Goal: Communication & Community: Participate in discussion

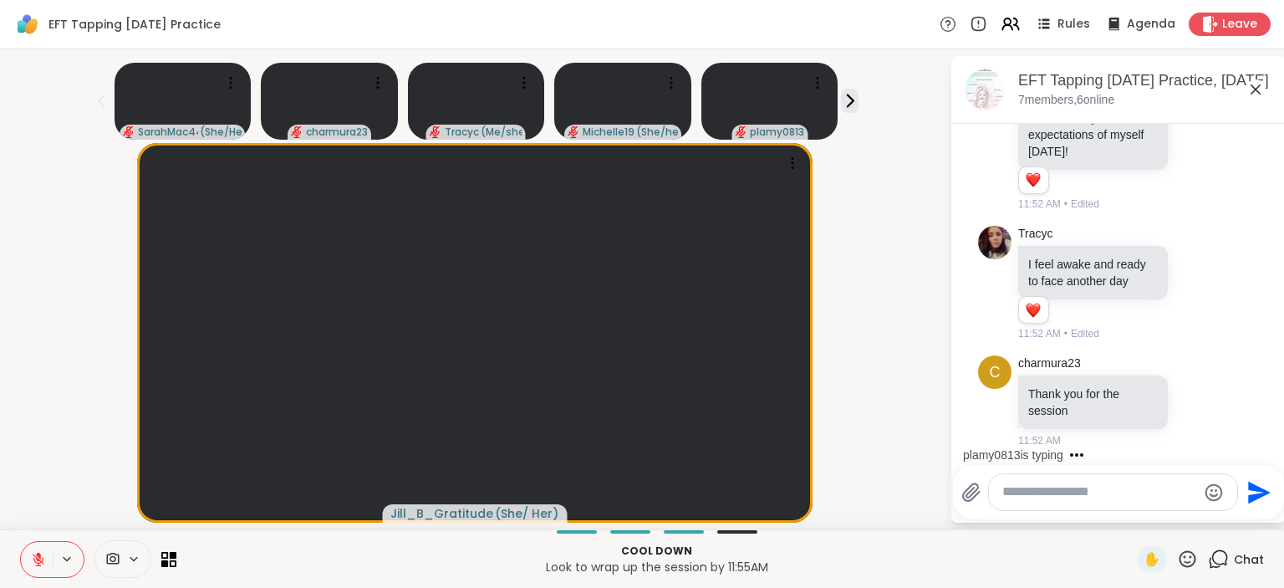
scroll to position [2998, 0]
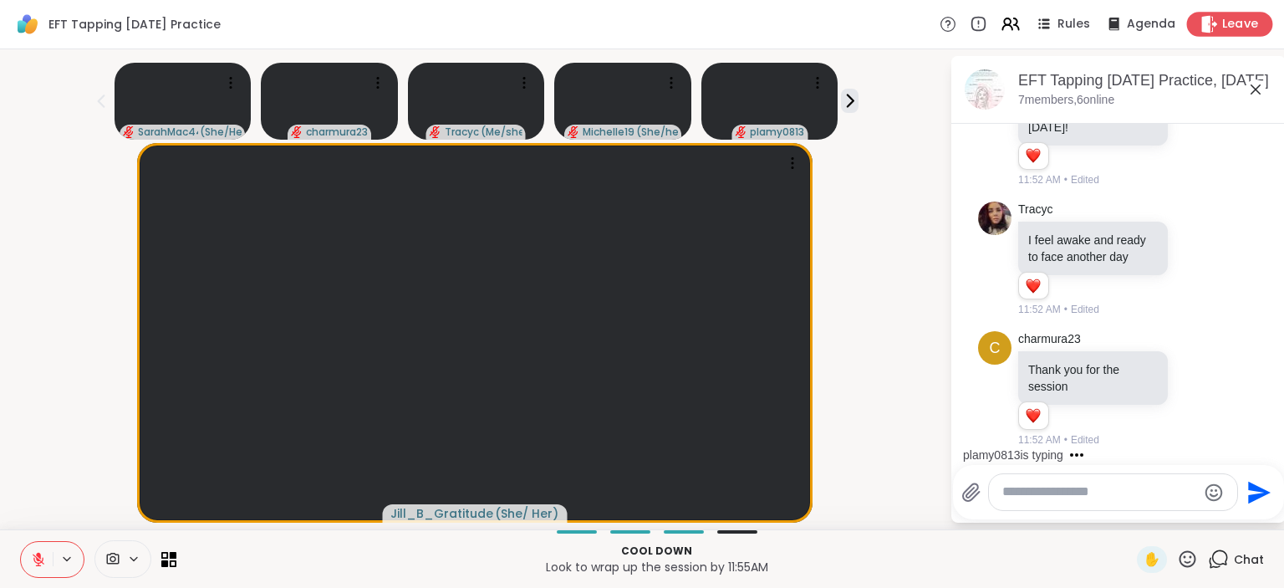
click at [1204, 32] on icon at bounding box center [1210, 24] width 18 height 18
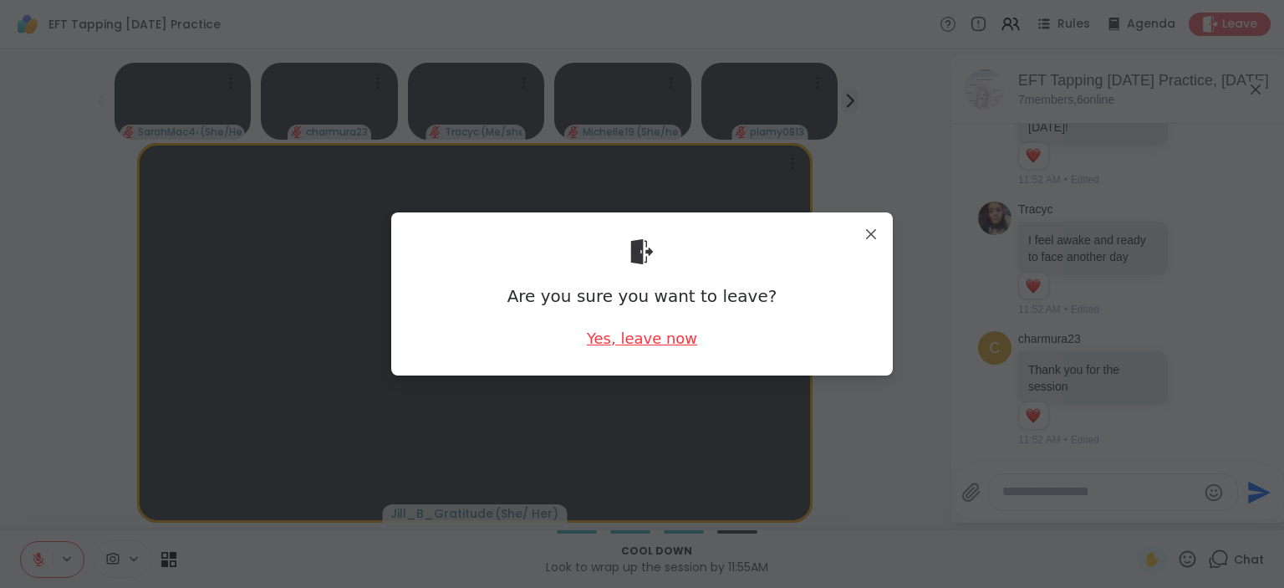
click at [635, 337] on div "Yes, leave now" at bounding box center [642, 338] width 110 height 21
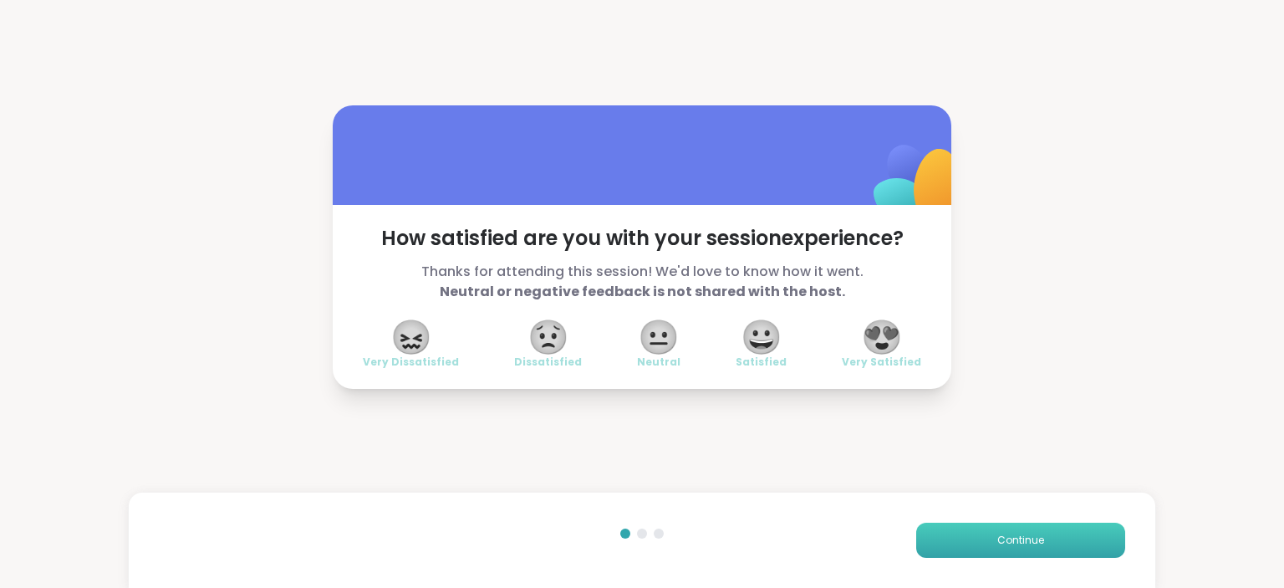
click at [1013, 538] on span "Continue" at bounding box center [1020, 540] width 47 height 15
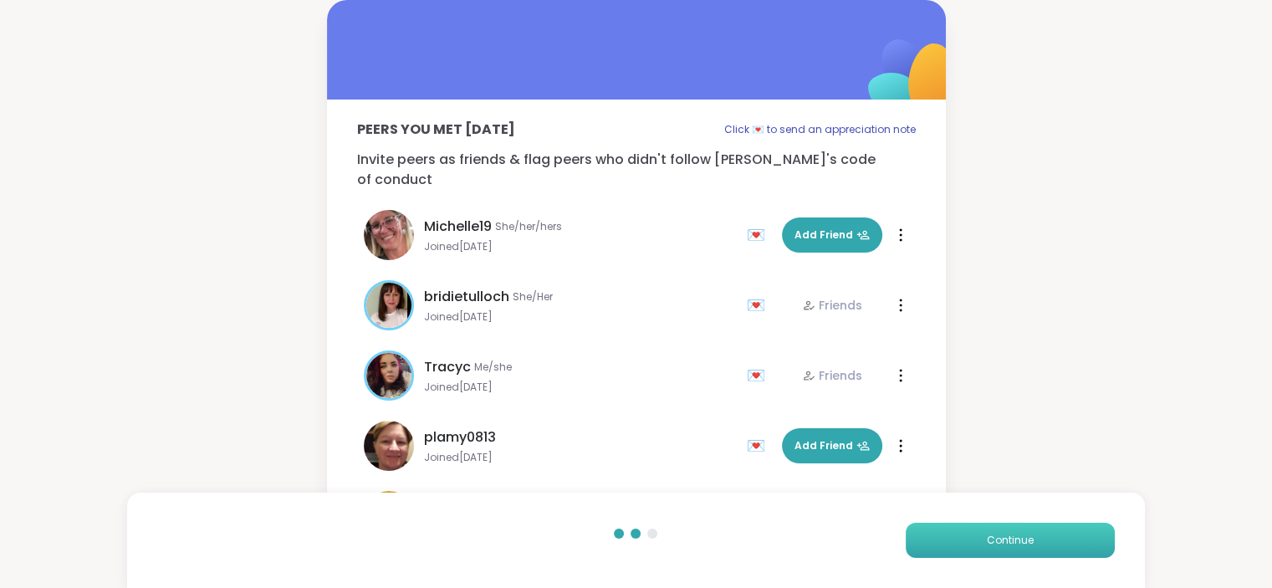
click at [1013, 538] on span "Continue" at bounding box center [1010, 540] width 47 height 15
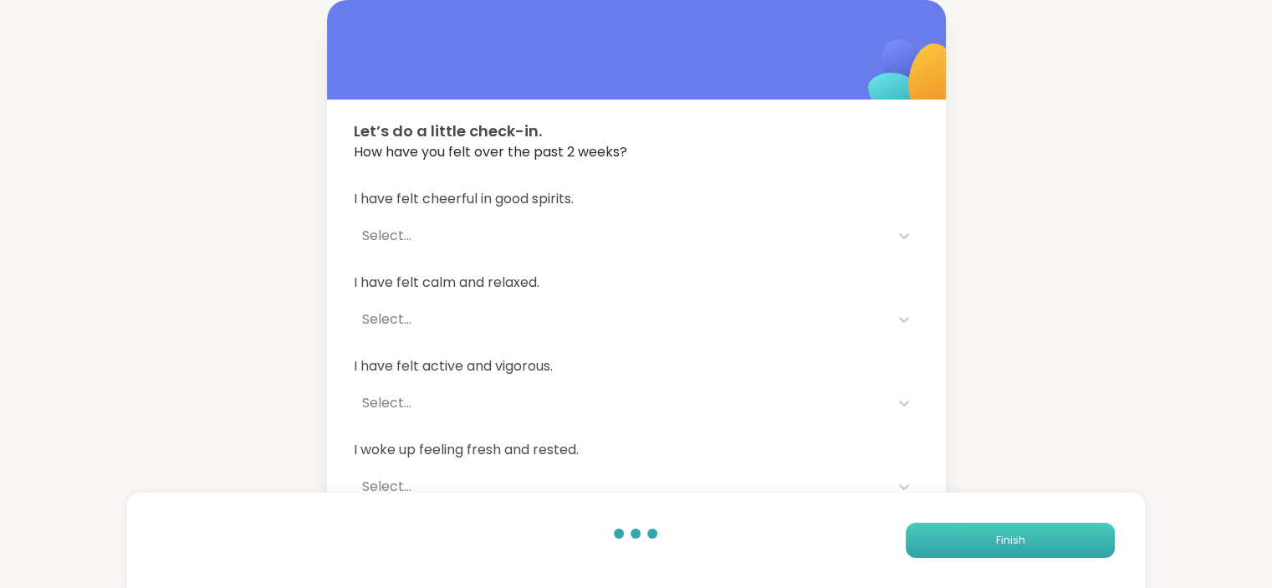
click at [1013, 538] on span "Finish" at bounding box center [1009, 540] width 29 height 15
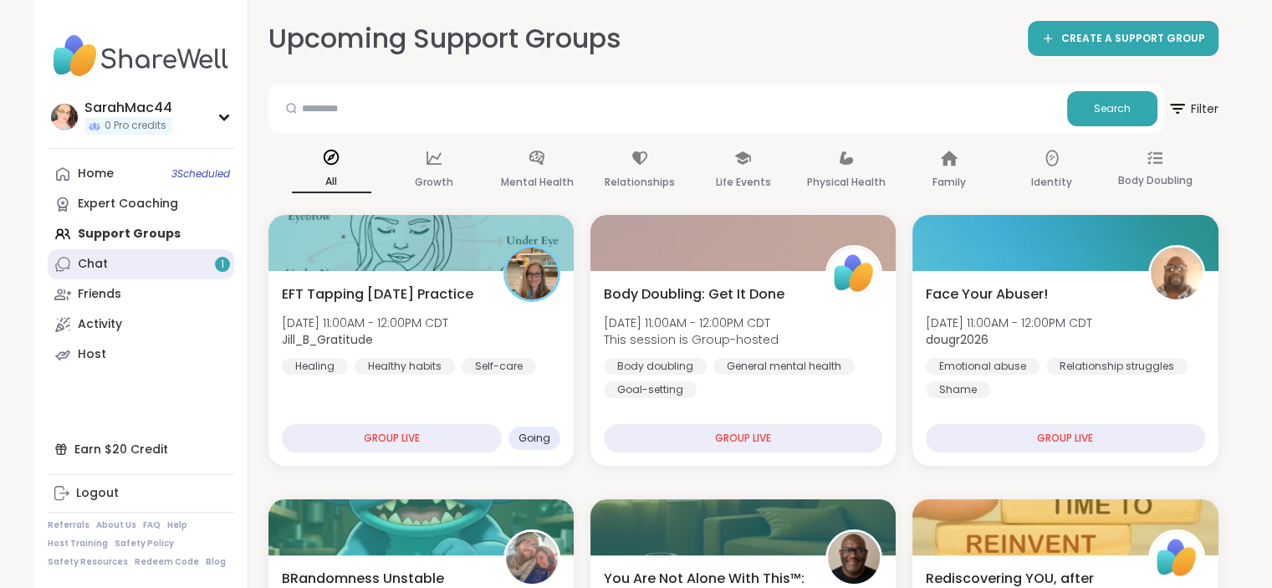
click at [156, 277] on link "Chat 1" at bounding box center [141, 264] width 186 height 30
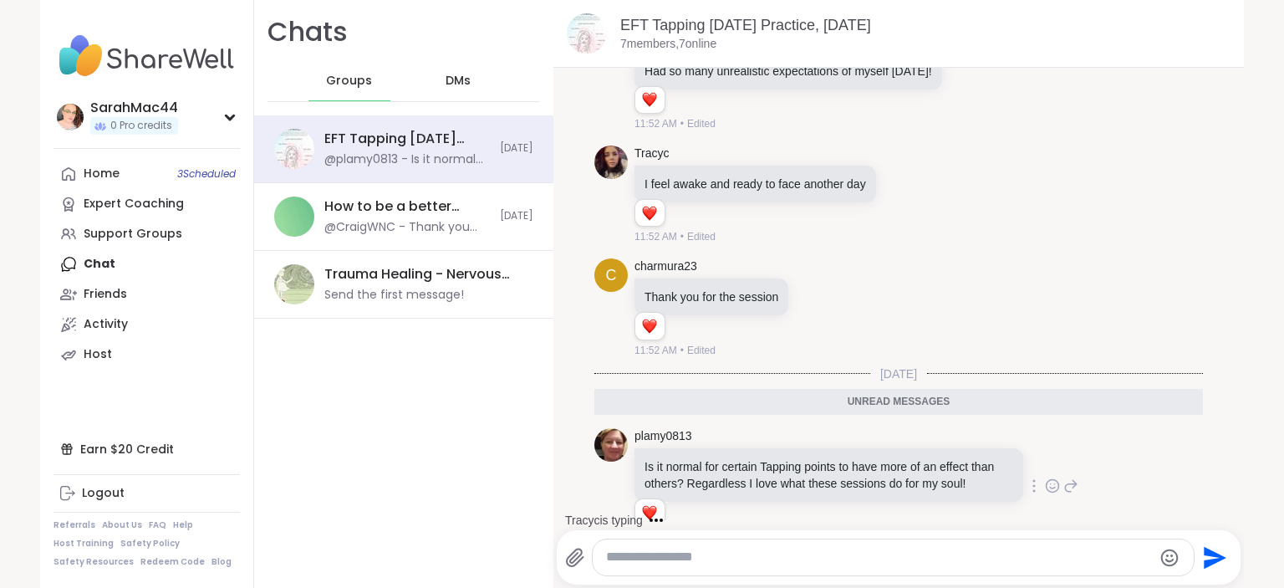
scroll to position [2294, 0]
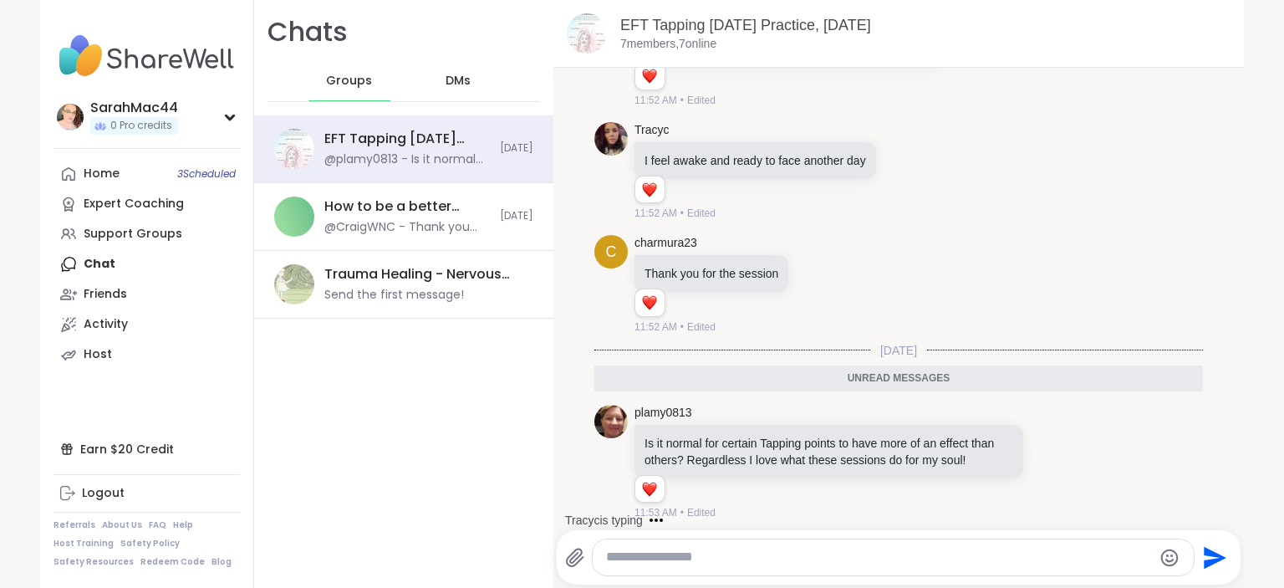
click at [446, 82] on span "DMs" at bounding box center [458, 81] width 25 height 17
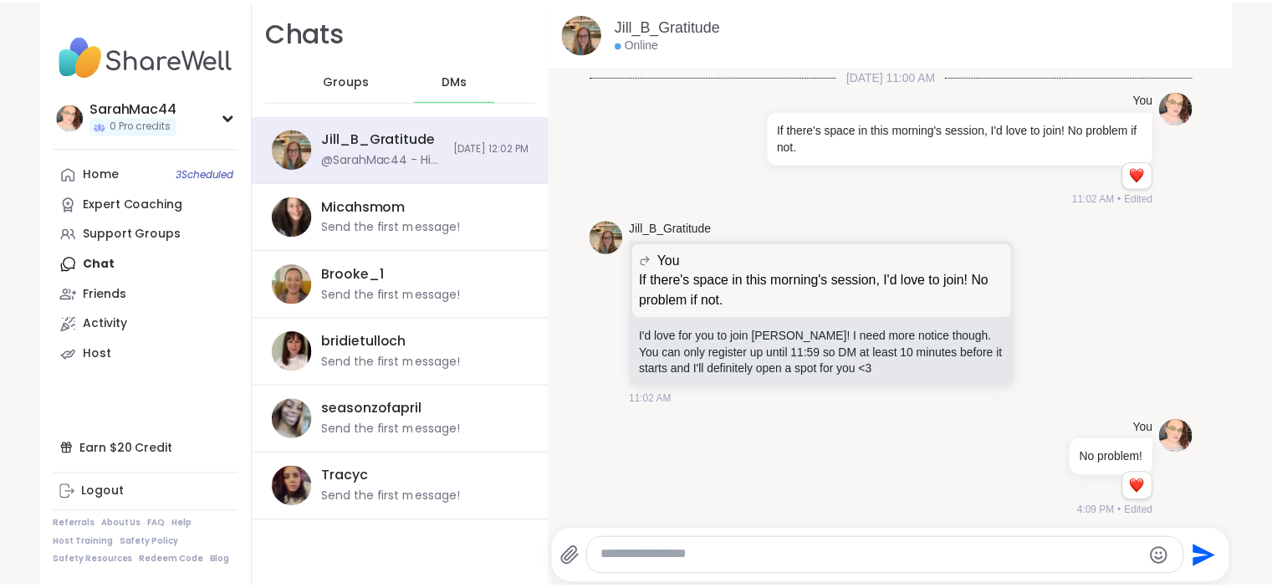
scroll to position [257, 0]
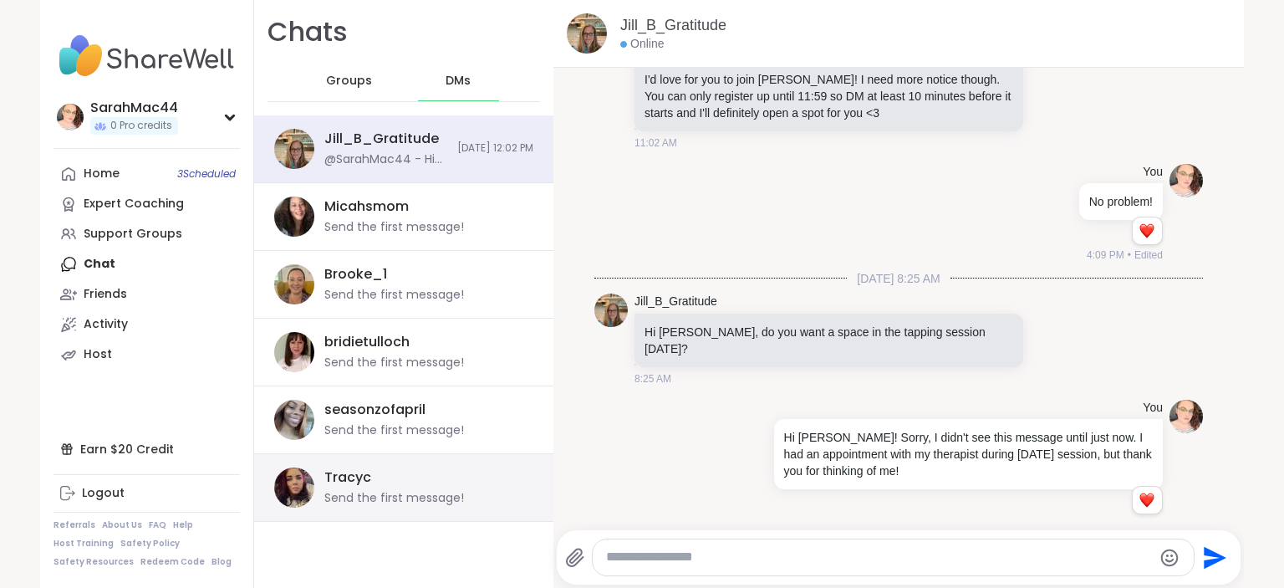
click at [395, 477] on div "Tracyc Send the first message!" at bounding box center [423, 487] width 199 height 38
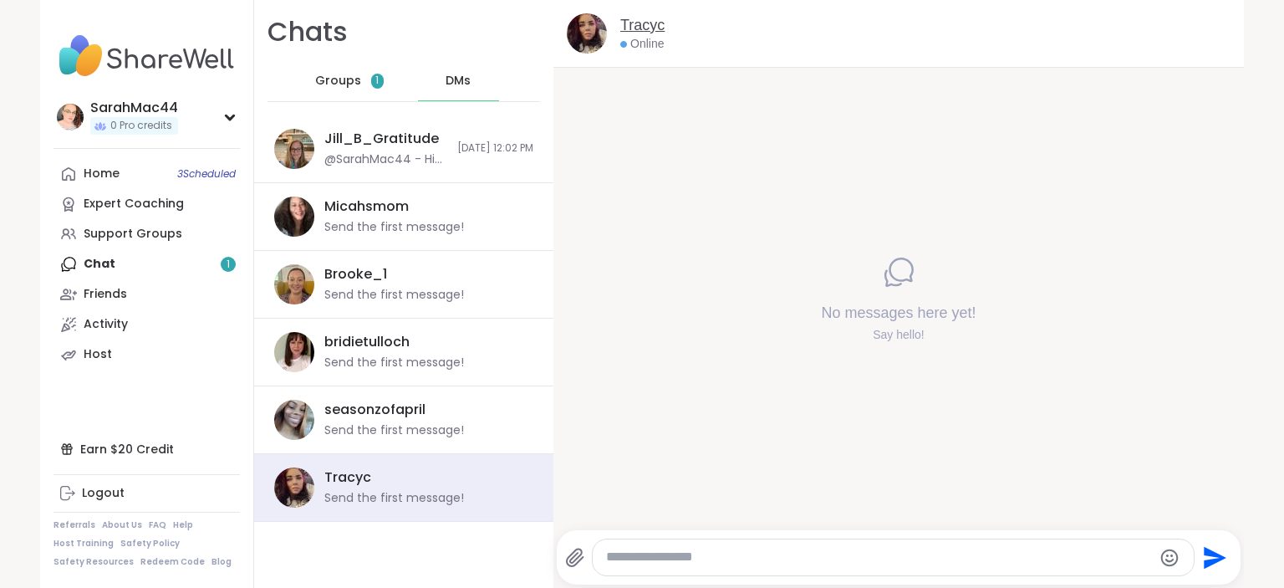
click at [622, 23] on link "Tracyc" at bounding box center [642, 25] width 44 height 21
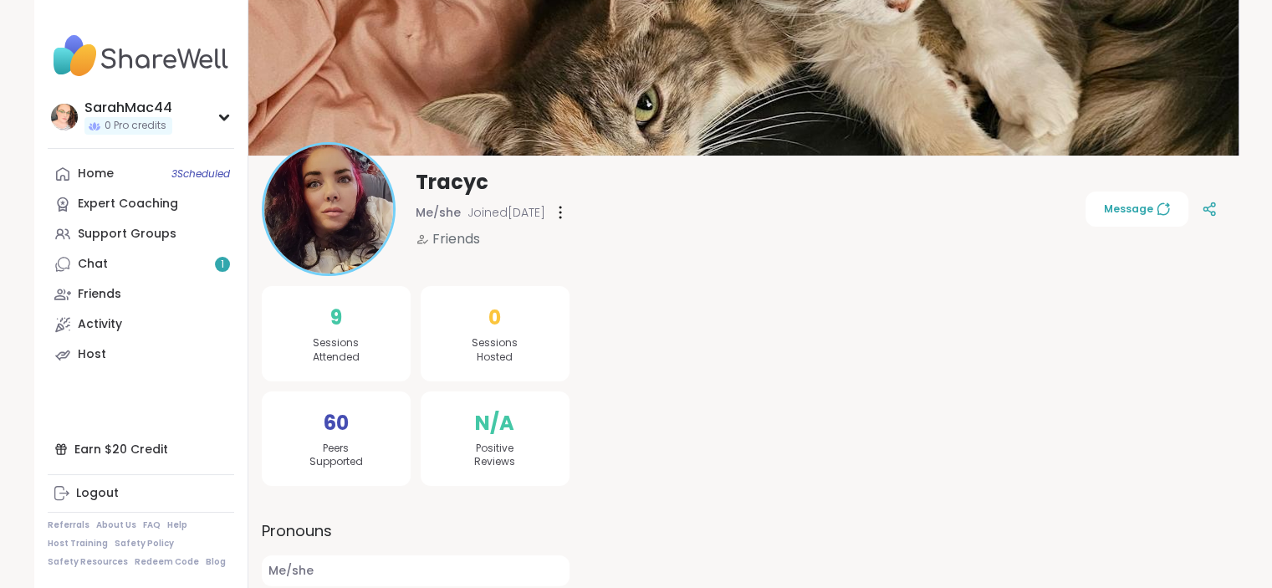
scroll to position [186, 0]
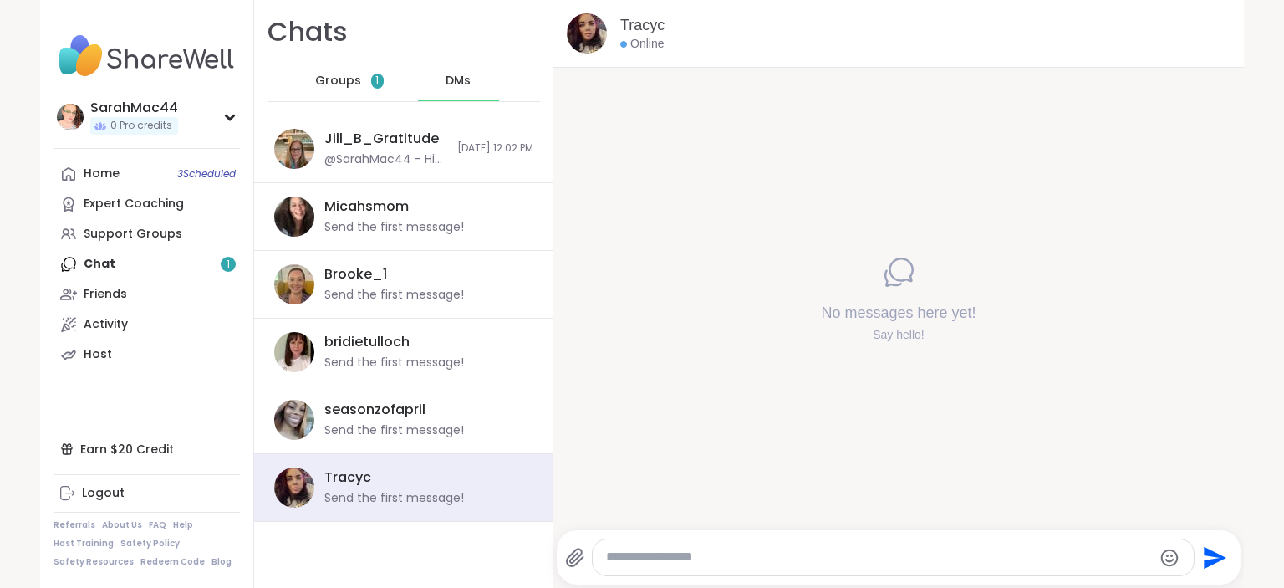
click at [690, 554] on textarea "Type your message" at bounding box center [879, 557] width 546 height 18
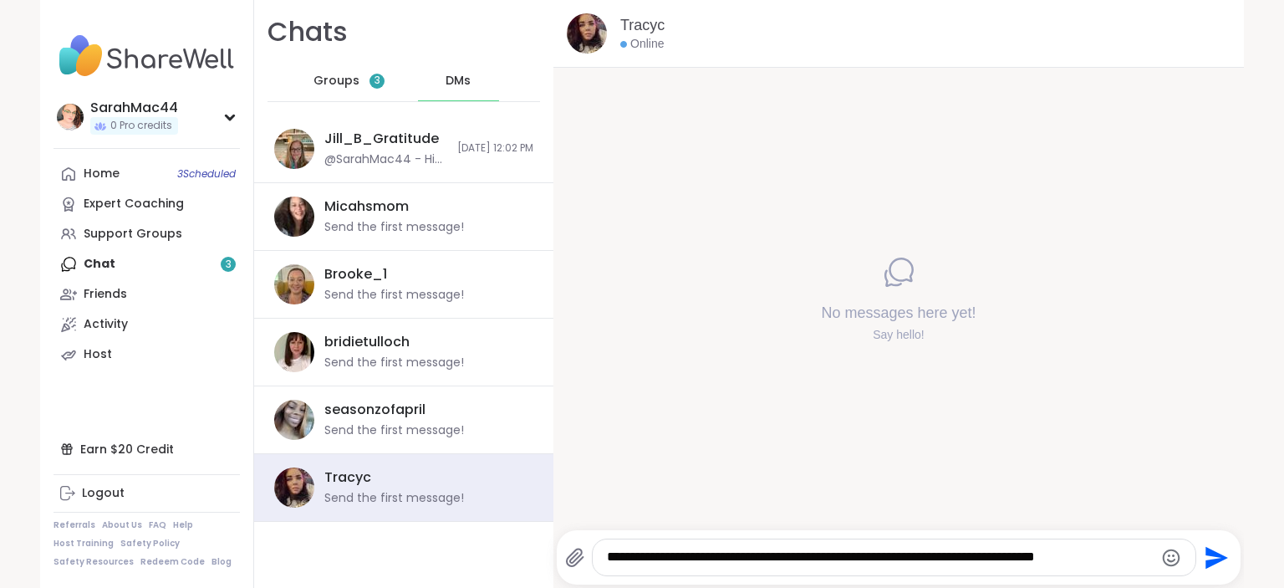
type textarea "**********"
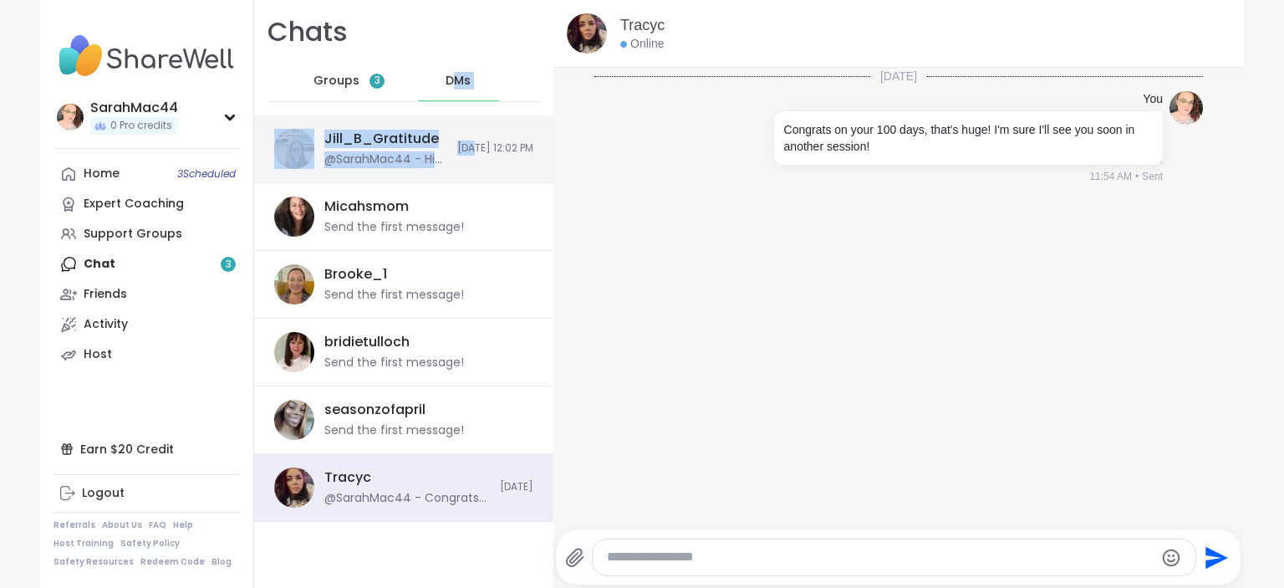
drag, startPoint x: 437, startPoint y: 111, endPoint x: 433, endPoint y: 140, distance: 28.7
click at [433, 140] on div "Chats Groups 3 DMs Jill_B_Gratitude @SarahMac44 - Hi [PERSON_NAME]! Sorry, I di…" at bounding box center [403, 294] width 299 height 588
click at [433, 140] on div "Jill_B_Gratitude @SarahMac44 - Hi [PERSON_NAME]! Sorry, I didn't see this messa…" at bounding box center [403, 149] width 299 height 68
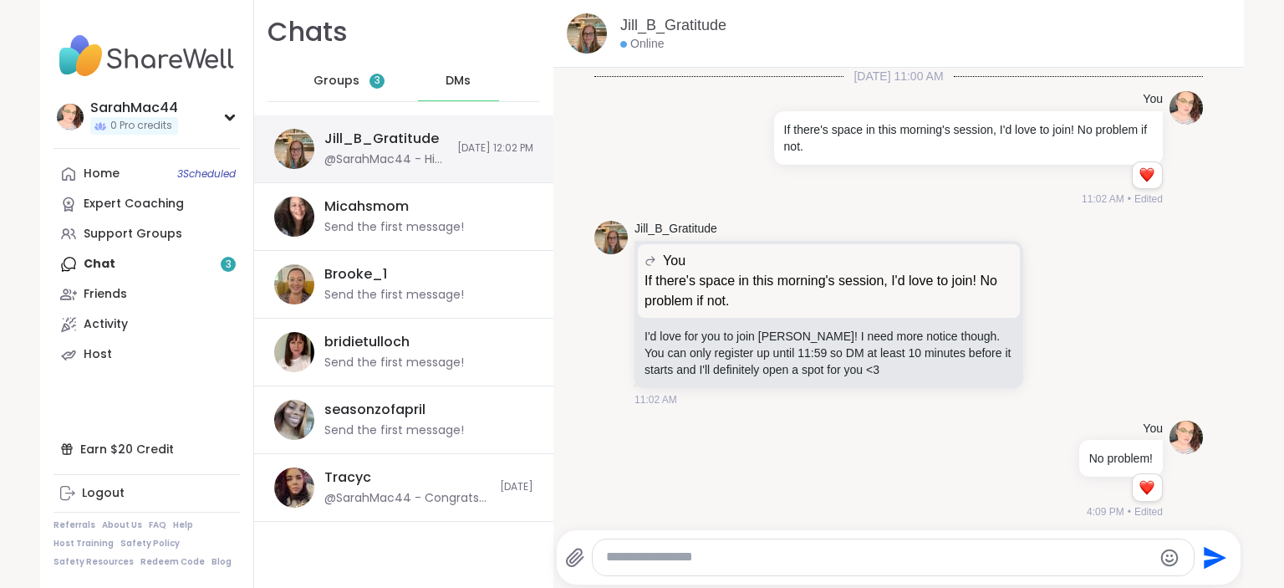
scroll to position [257, 0]
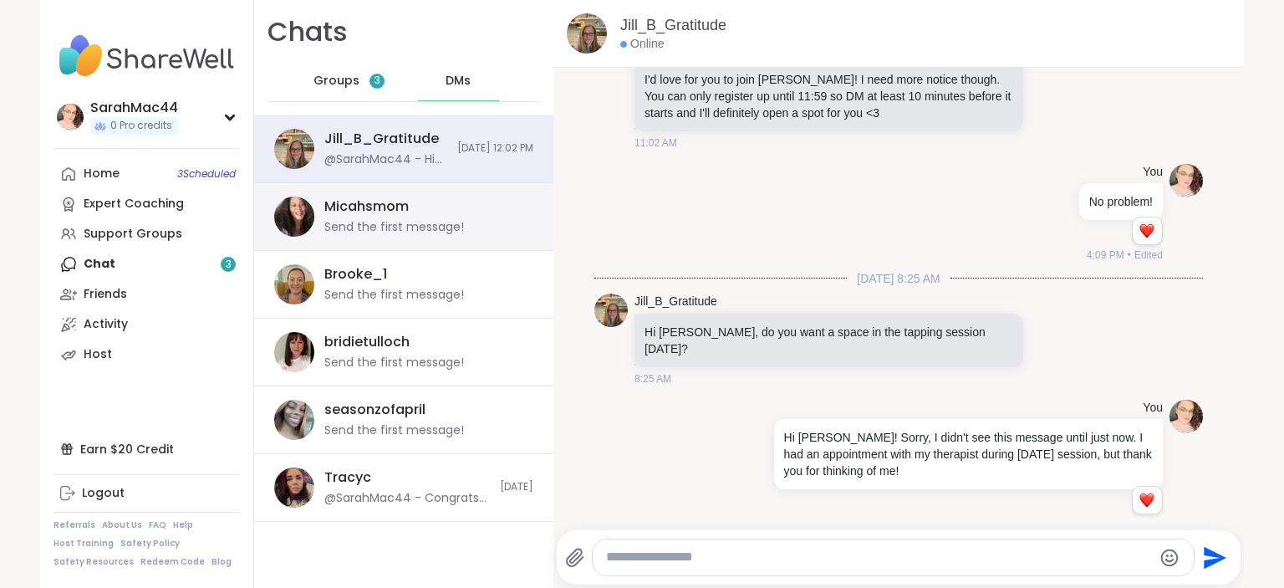
click at [412, 242] on div "Micahsmom Send the first message!" at bounding box center [403, 217] width 299 height 68
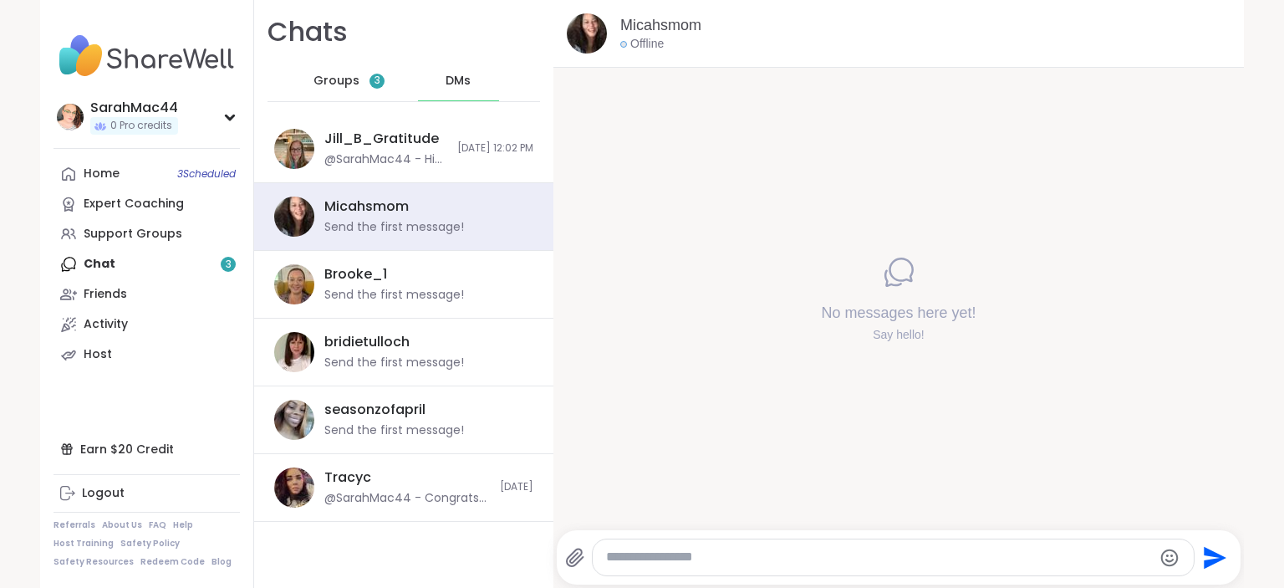
click at [314, 74] on span "Groups" at bounding box center [337, 81] width 46 height 17
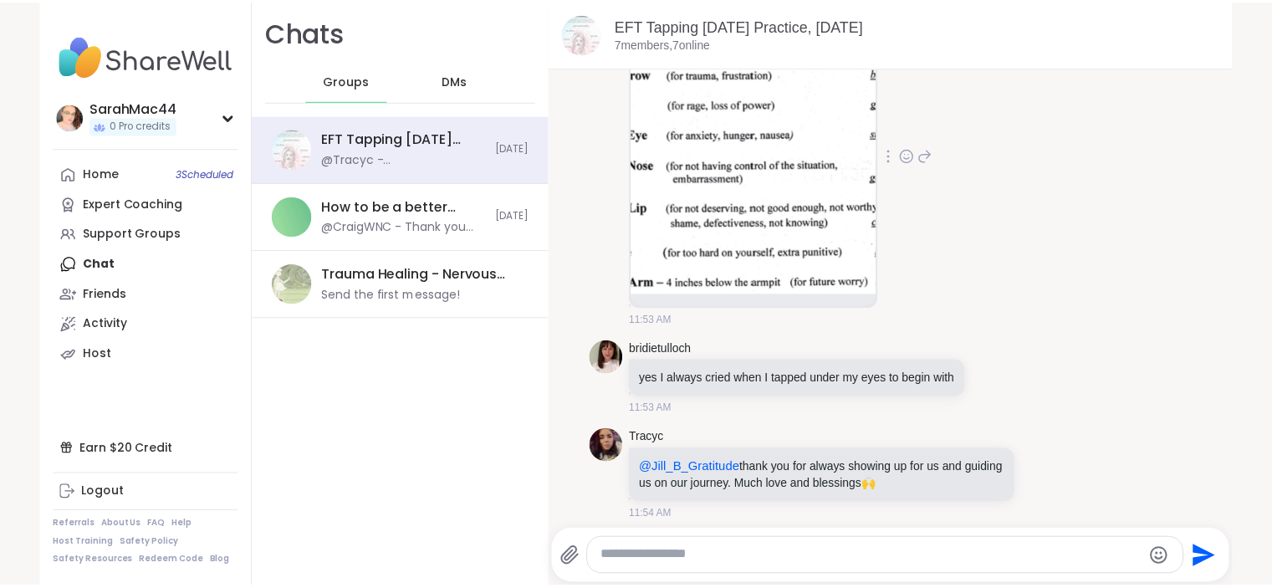
scroll to position [2869, 0]
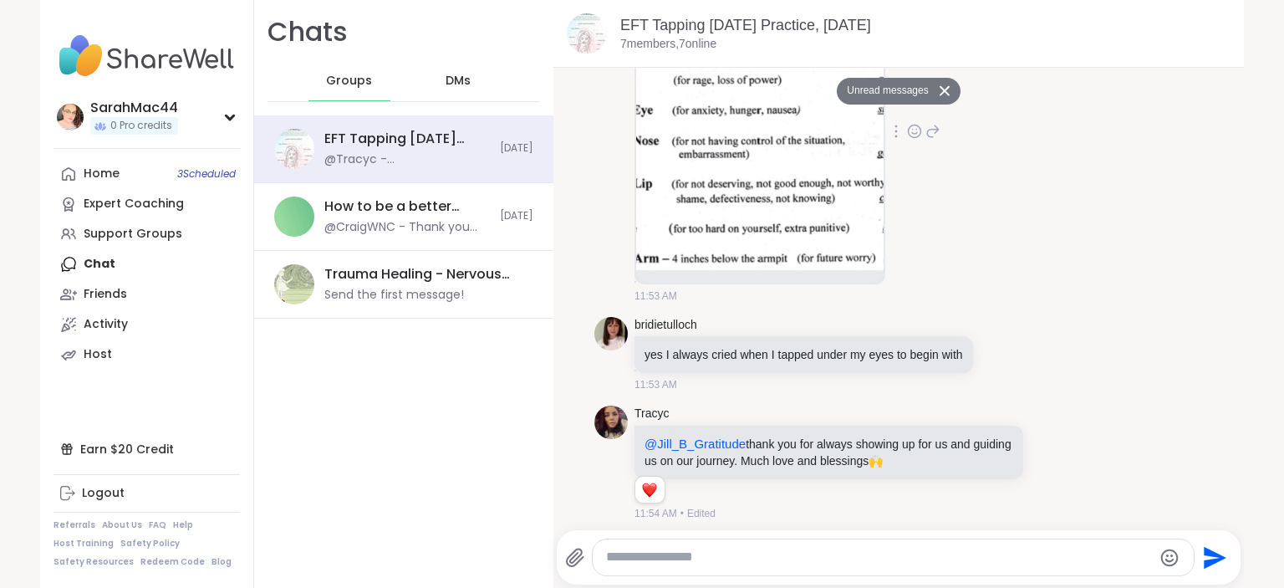
click at [747, 220] on img at bounding box center [759, 126] width 247 height 288
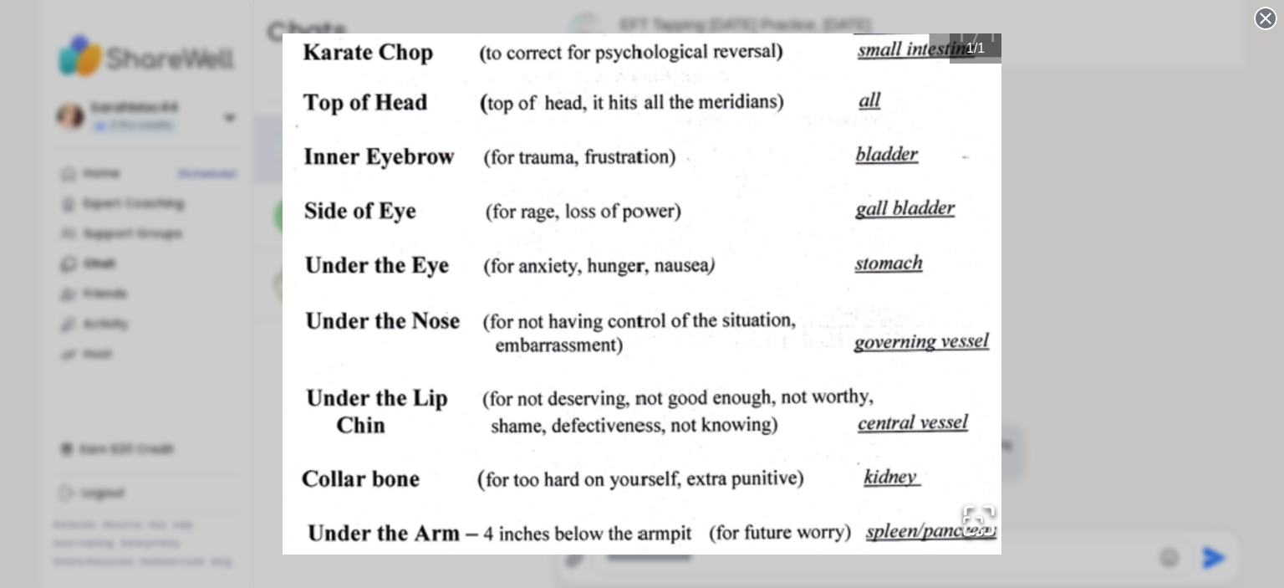
click at [1256, 10] on circle at bounding box center [1266, 18] width 20 height 20
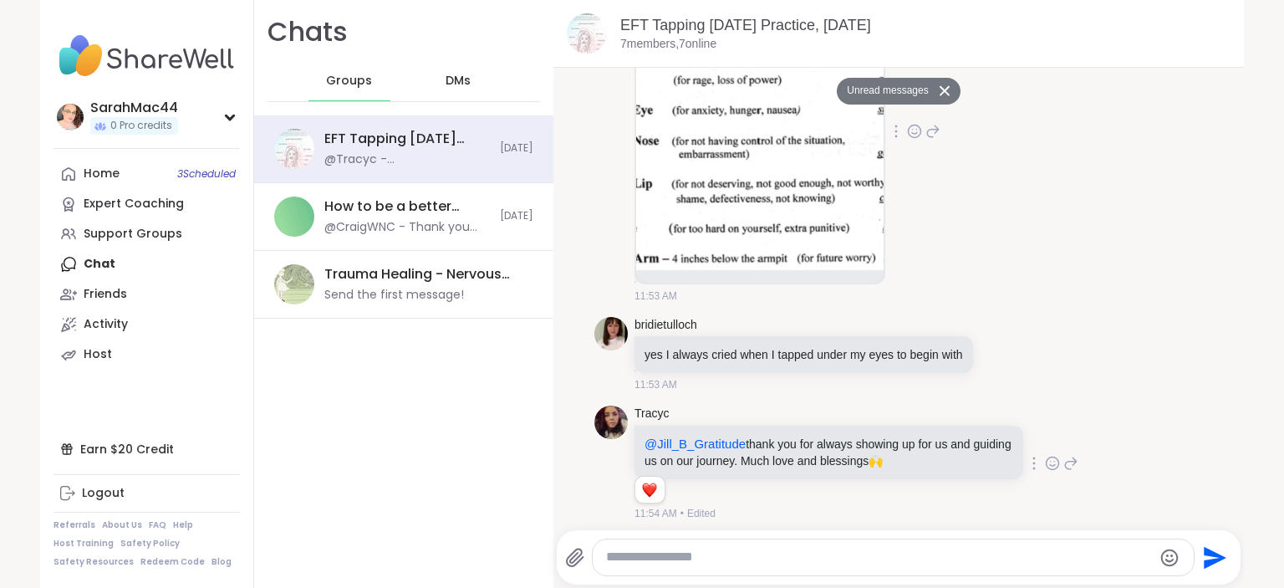
click at [867, 462] on div "@Jill_B_Gratitude thank you for always showing up for us and guiding us on our …" at bounding box center [829, 453] width 389 height 54
click at [157, 181] on link "Home 3 Scheduled" at bounding box center [147, 174] width 186 height 30
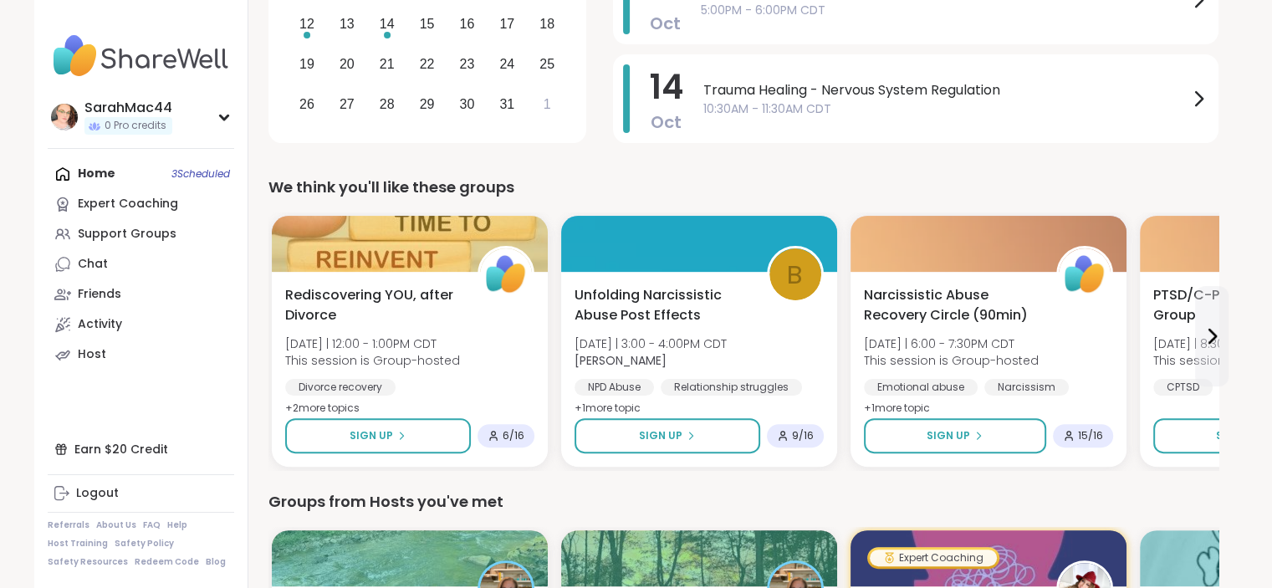
scroll to position [385, 0]
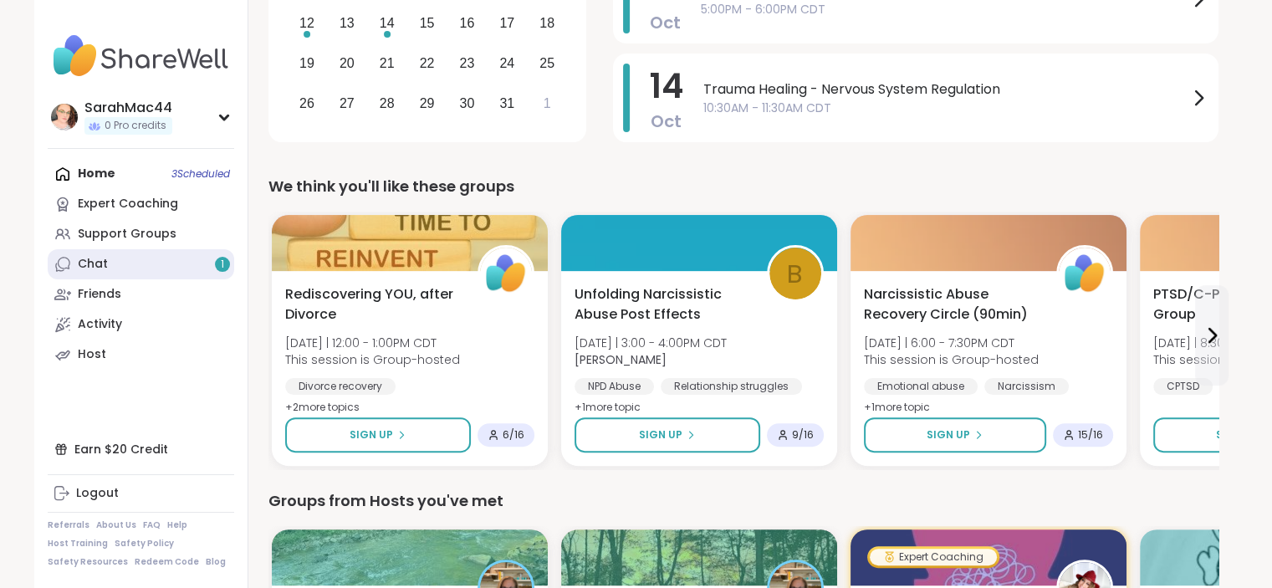
click at [114, 275] on link "Chat 1" at bounding box center [141, 264] width 186 height 30
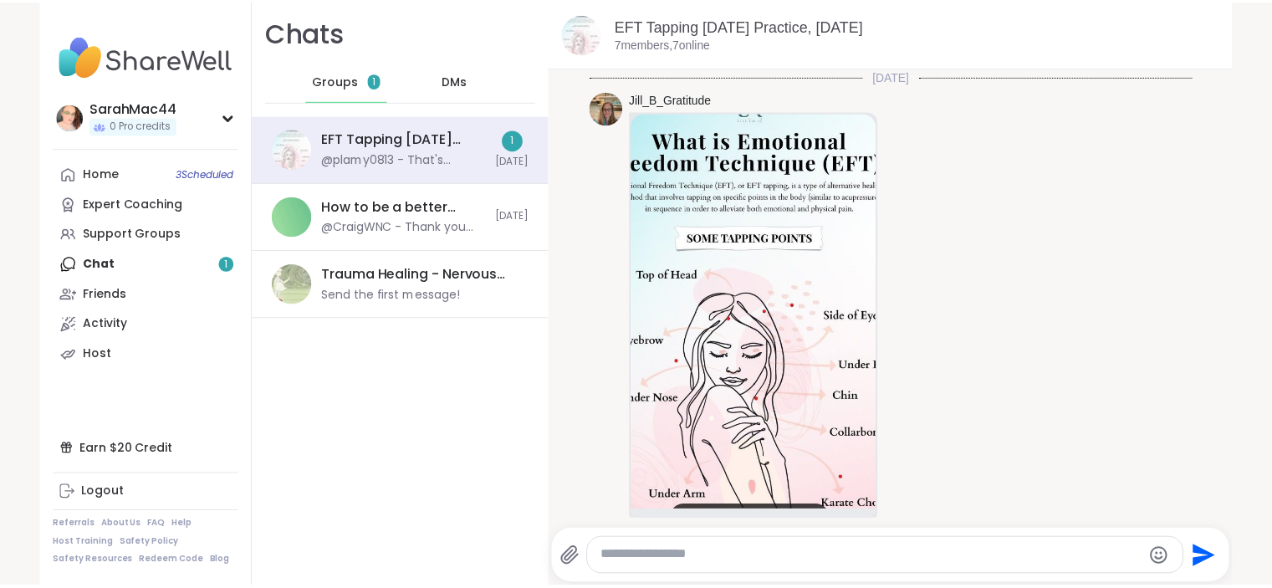
scroll to position [2981, 0]
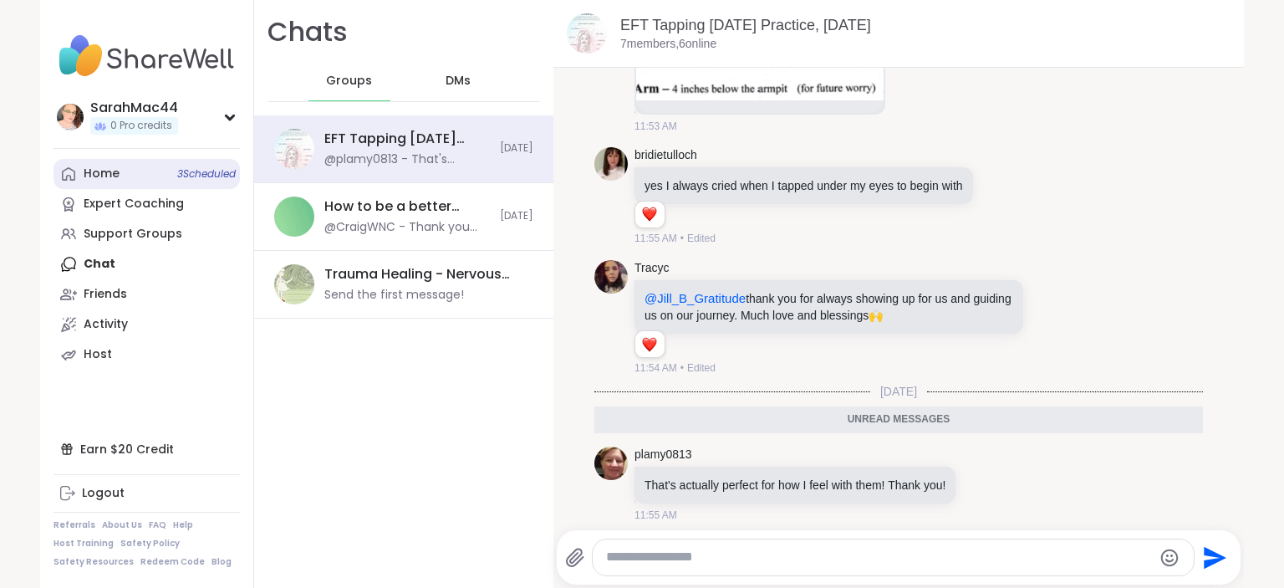
click at [107, 174] on div "Home 3 Scheduled" at bounding box center [102, 174] width 36 height 17
